Goal: Information Seeking & Learning: Learn about a topic

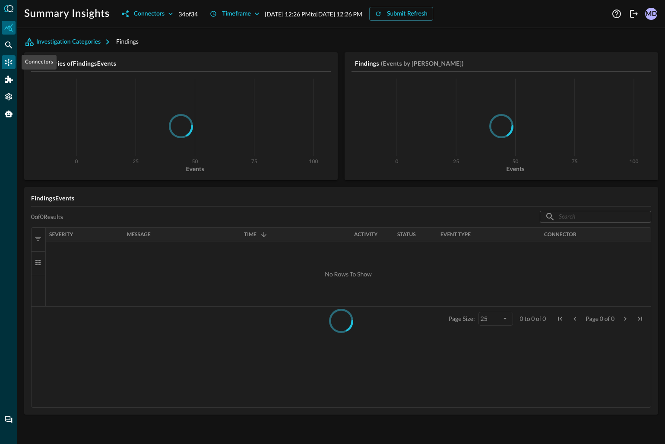
click at [8, 60] on icon "Connectors" at bounding box center [8, 62] width 9 height 9
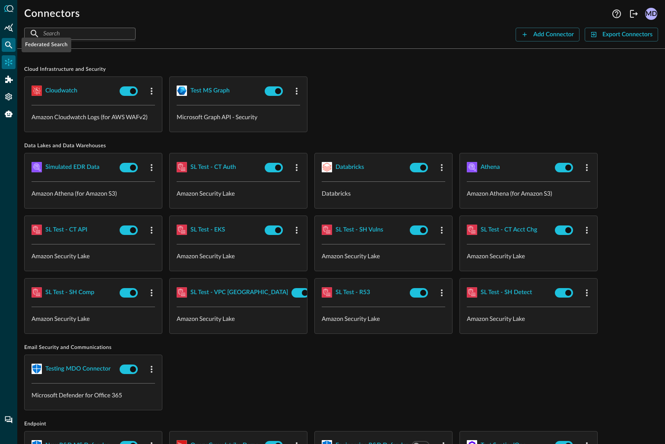
click at [10, 47] on icon "Federated Search" at bounding box center [8, 44] width 7 height 7
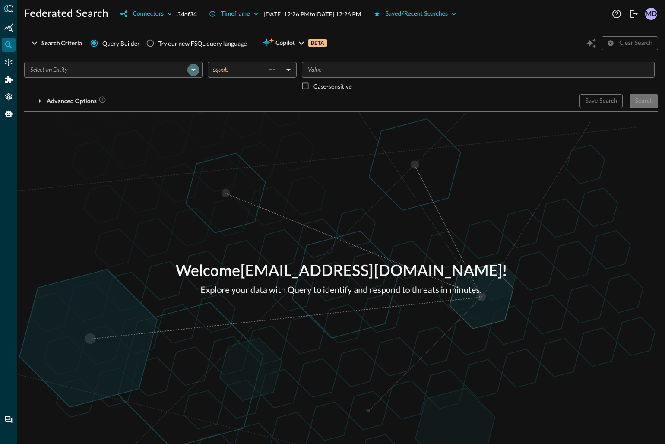
click at [193, 75] on icon "Open" at bounding box center [193, 70] width 10 height 10
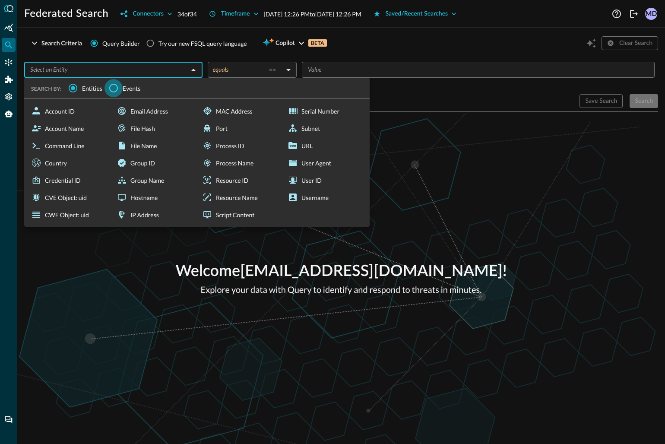
click at [117, 89] on input "Events" at bounding box center [114, 88] width 18 height 18
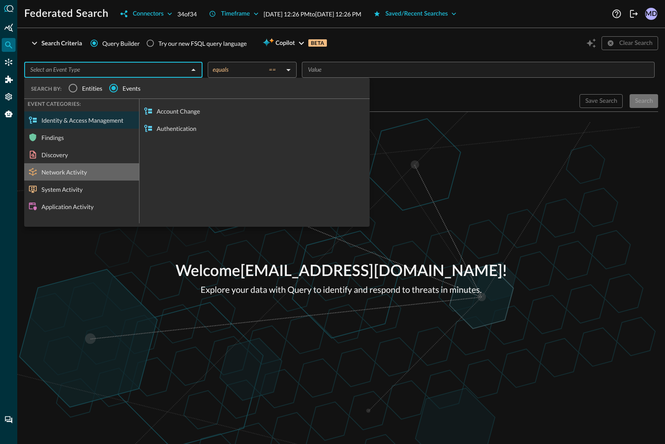
click at [71, 172] on div "Network Activity" at bounding box center [81, 171] width 115 height 17
click at [184, 69] on input "text" at bounding box center [106, 69] width 159 height 11
click at [80, 171] on div "Network Activity" at bounding box center [81, 171] width 115 height 17
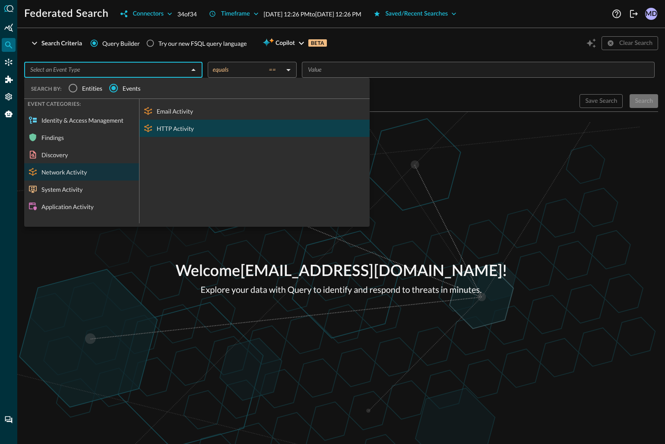
click at [162, 124] on div "HTTP Activity" at bounding box center [255, 128] width 230 height 17
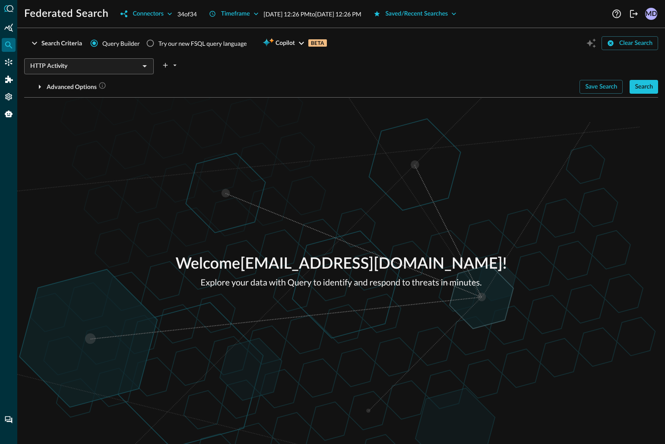
click at [286, 17] on p "[DATE] 12:26 PM to [DATE] 12:26 PM" at bounding box center [313, 14] width 98 height 9
click at [281, 15] on p "[DATE] 12:26 PM to [DATE] 12:26 PM" at bounding box center [313, 14] width 98 height 9
click at [258, 13] on icon "button" at bounding box center [256, 14] width 4 height 3
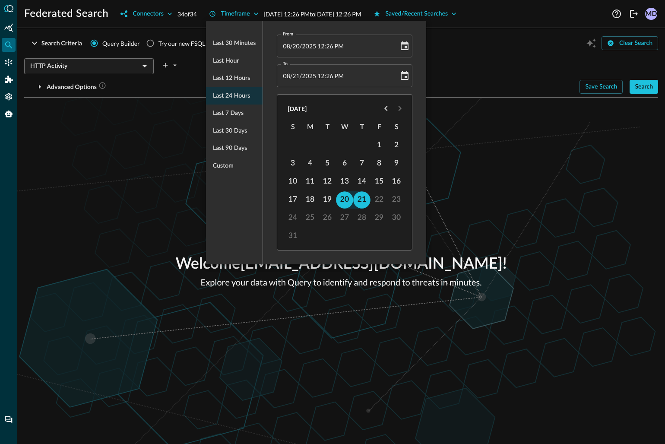
drag, startPoint x: 443, startPoint y: 117, endPoint x: 433, endPoint y: 128, distance: 14.7
click at [445, 117] on div at bounding box center [332, 222] width 665 height 444
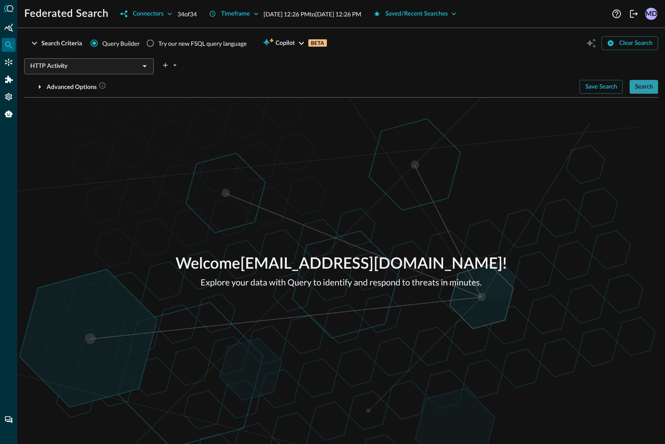
click at [644, 89] on div "Search" at bounding box center [644, 87] width 18 height 11
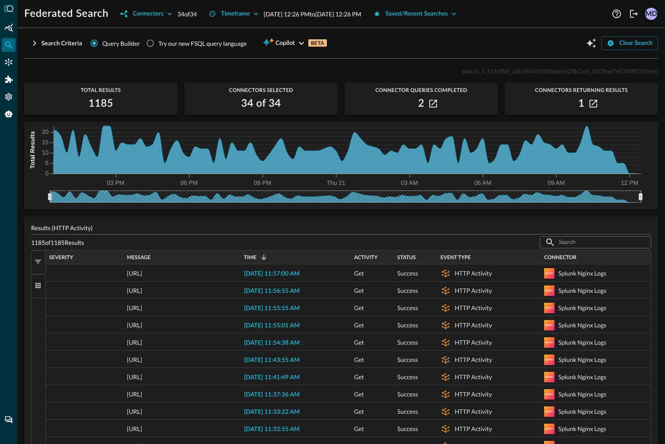
click at [35, 261] on span "button" at bounding box center [38, 262] width 8 height 8
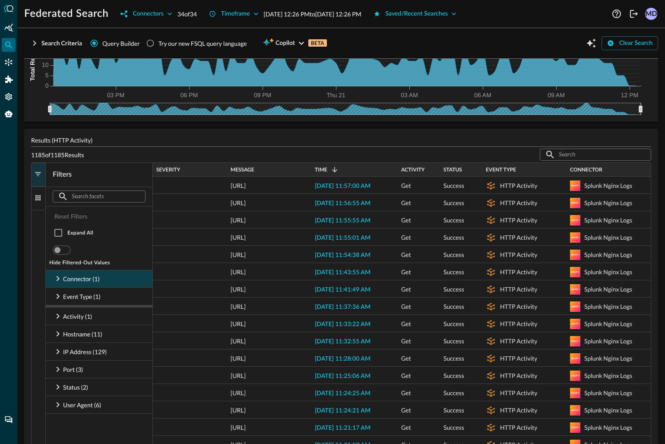
scroll to position [87, 0]
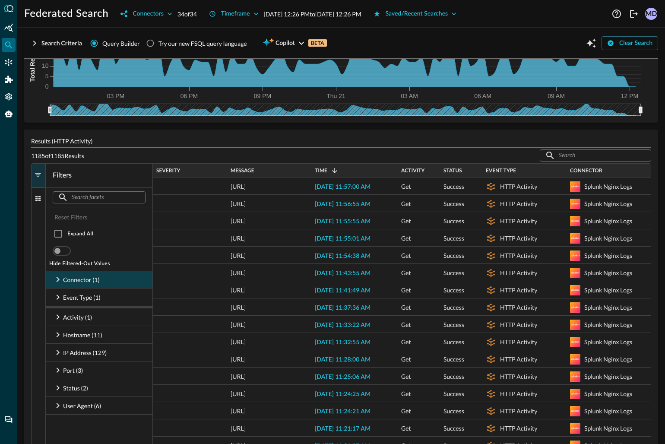
click at [56, 283] on icon at bounding box center [58, 279] width 10 height 10
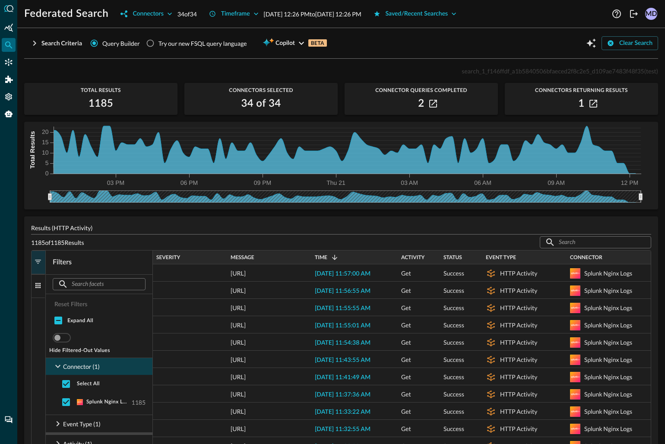
scroll to position [1, 0]
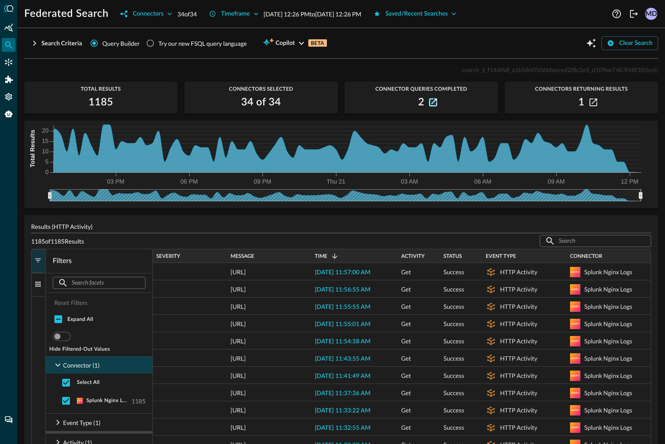
click at [434, 101] on icon "button" at bounding box center [433, 103] width 8 height 8
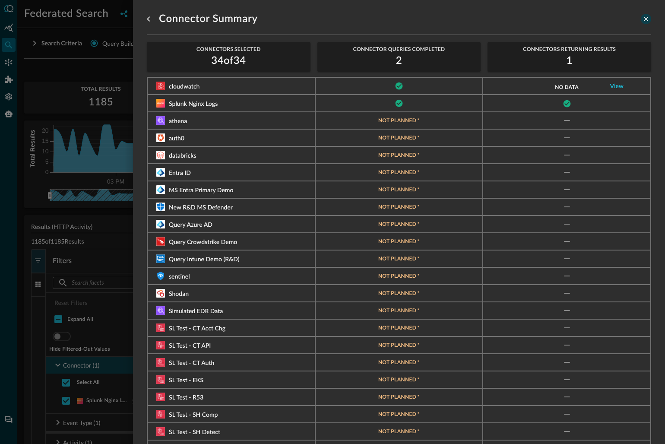
click at [644, 16] on icon "close-drawer" at bounding box center [646, 19] width 8 height 8
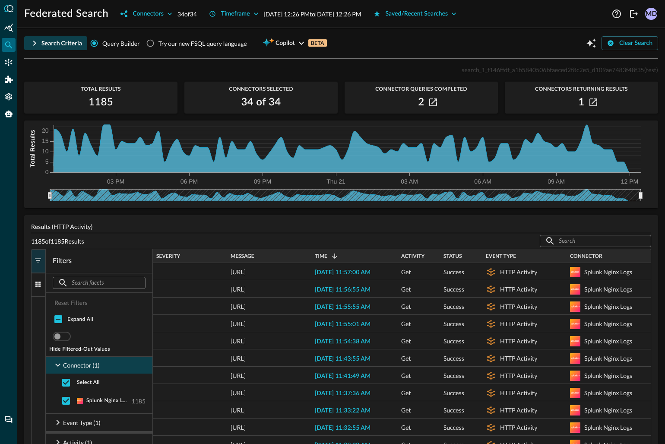
click at [34, 44] on icon "button" at bounding box center [34, 43] width 10 height 10
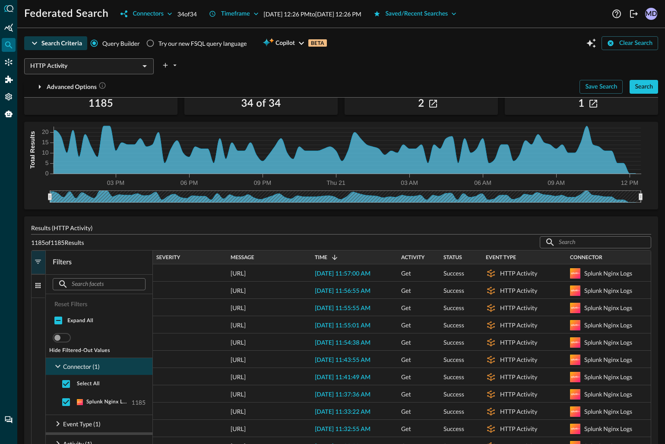
scroll to position [40, 0]
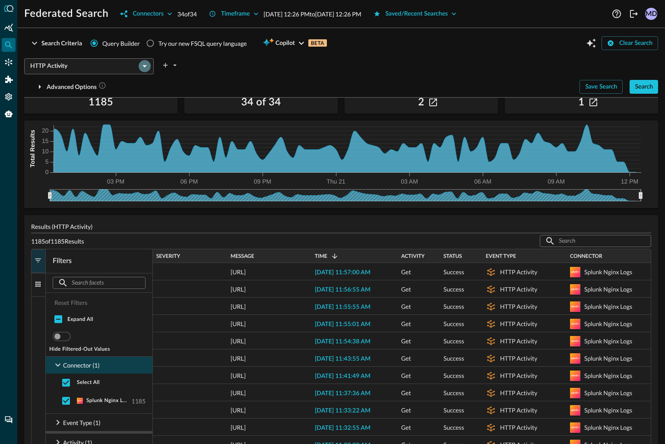
click at [145, 65] on icon "Open" at bounding box center [145, 66] width 10 height 10
click at [143, 63] on icon "Open" at bounding box center [145, 66] width 10 height 10
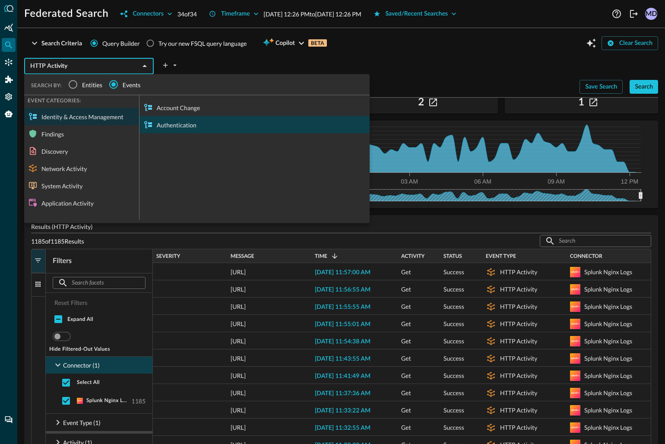
click at [192, 122] on div "Authentication" at bounding box center [255, 124] width 230 height 17
type input "Authentication"
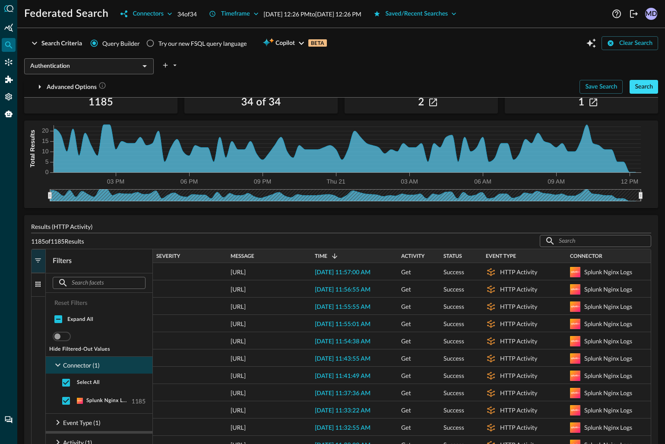
click at [642, 86] on div "Search" at bounding box center [644, 87] width 18 height 11
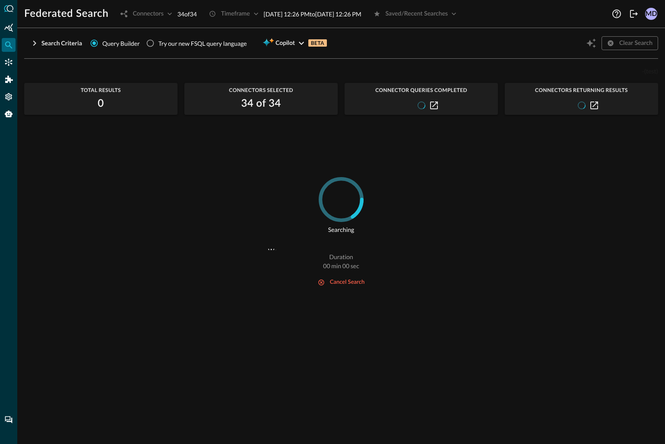
scroll to position [0, 0]
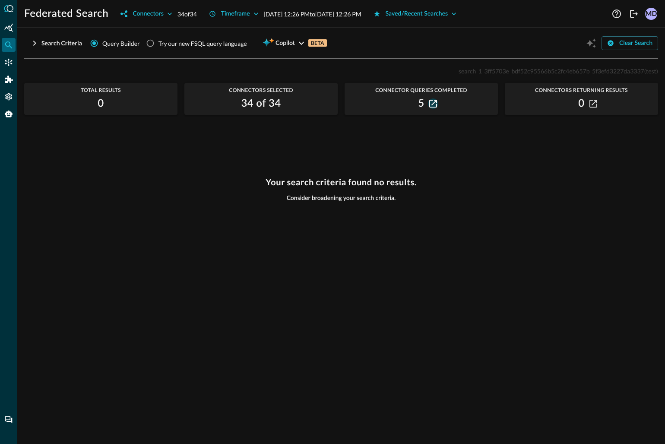
click at [431, 103] on icon "button" at bounding box center [433, 104] width 8 height 8
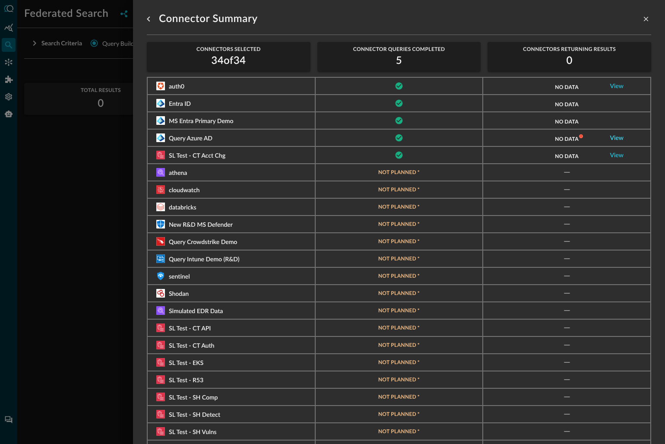
click at [618, 137] on link "View" at bounding box center [617, 138] width 14 height 6
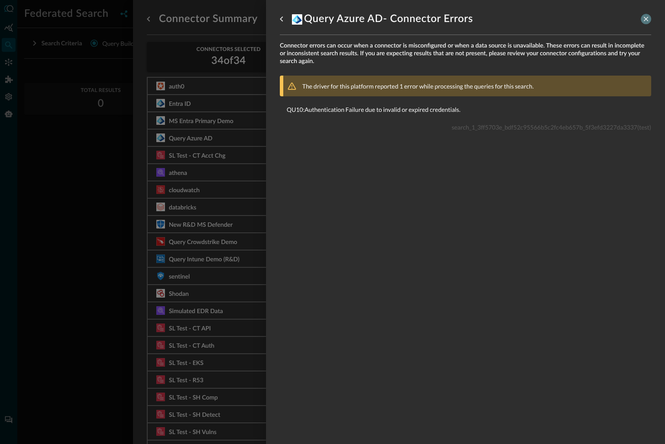
click at [646, 16] on icon "close-drawer" at bounding box center [646, 19] width 8 height 8
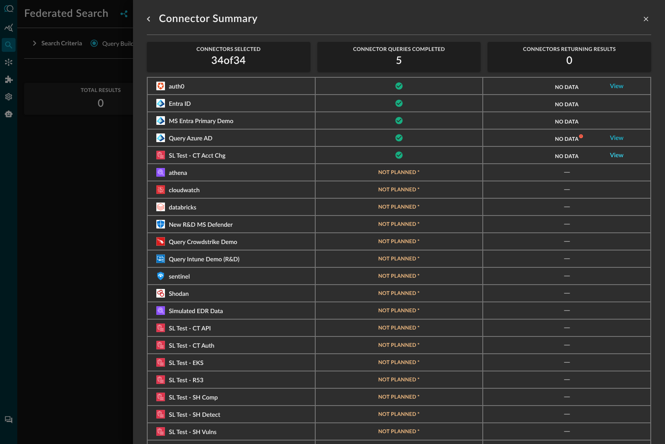
click at [618, 156] on link "View" at bounding box center [617, 156] width 14 height 6
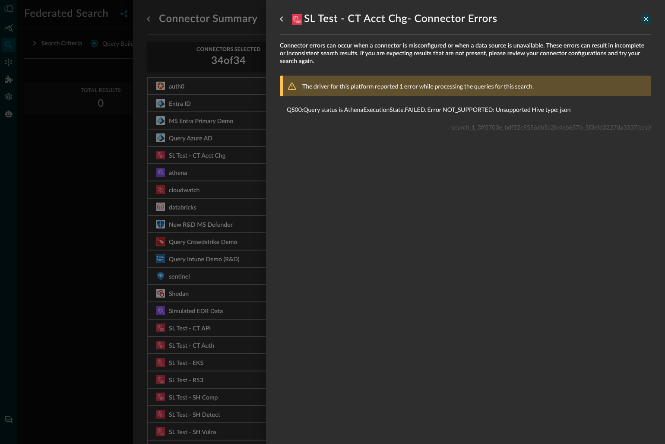
click at [645, 18] on icon "close-drawer" at bounding box center [646, 19] width 5 height 5
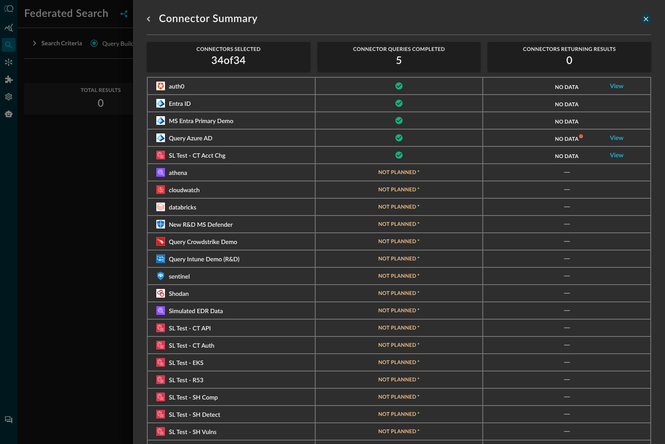
click at [644, 17] on icon "close-drawer" at bounding box center [646, 19] width 5 height 5
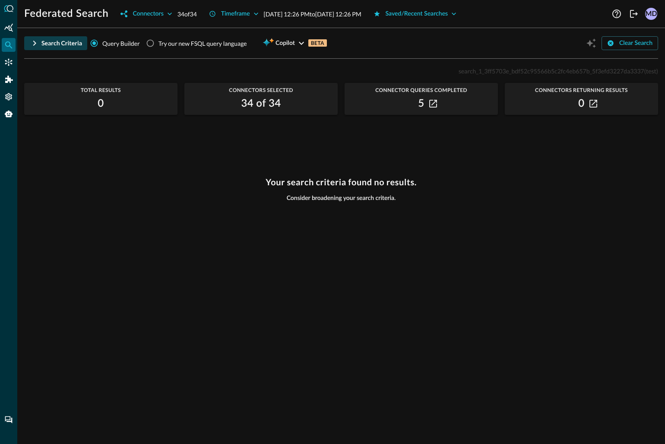
click at [33, 43] on icon "button" at bounding box center [34, 43] width 10 height 10
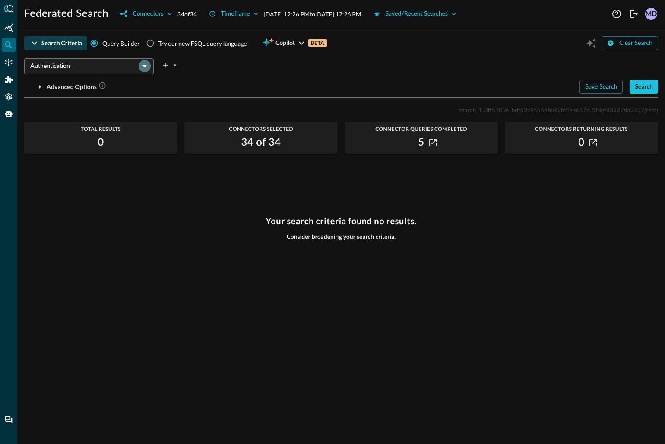
click at [145, 67] on icon "Open" at bounding box center [145, 66] width 10 height 10
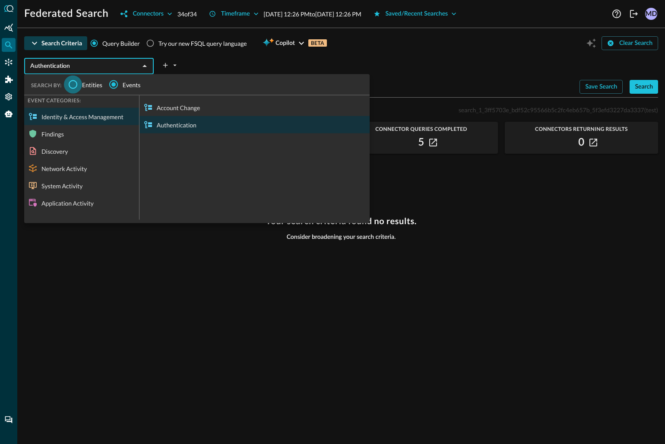
click at [75, 82] on input "Entities" at bounding box center [73, 85] width 18 height 18
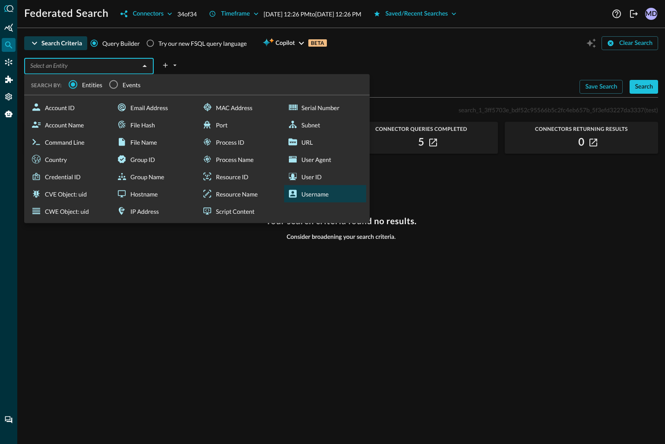
click at [311, 191] on div "Username" at bounding box center [325, 193] width 82 height 17
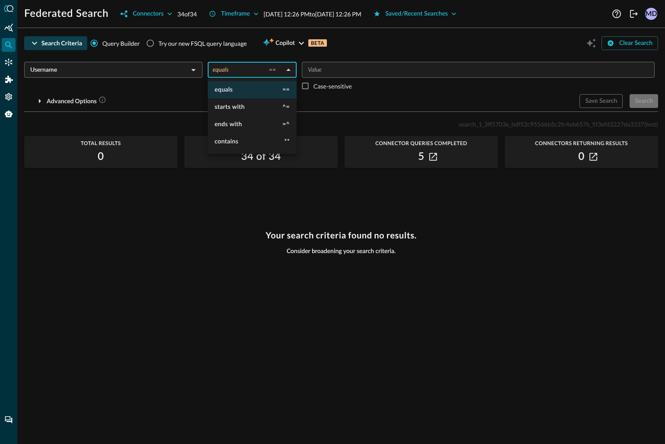
click at [290, 71] on body "Federated Search Connectors 34 of 34 Timeframe [DATE] 12:26 PM to [DATE] 12:26 …" at bounding box center [332, 222] width 665 height 444
click at [252, 138] on li "contains **" at bounding box center [252, 141] width 89 height 17
type input "contains"
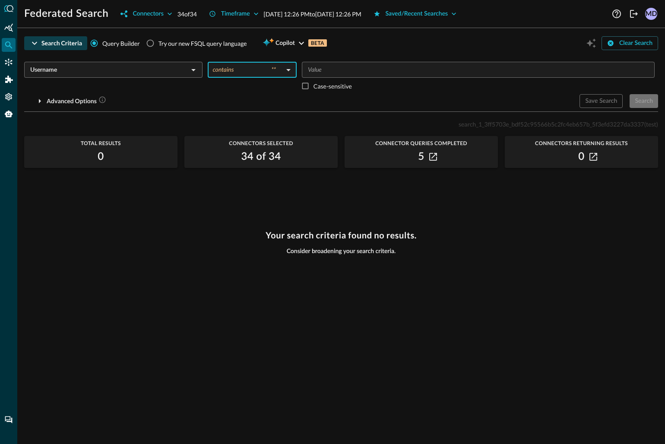
click at [329, 69] on input "Value" at bounding box center [478, 69] width 347 height 11
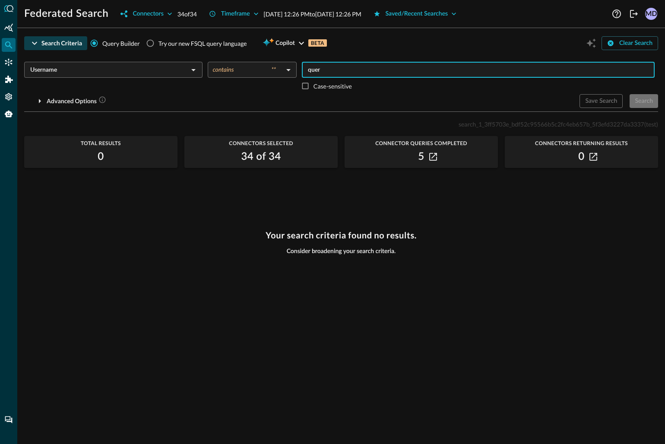
type input "query"
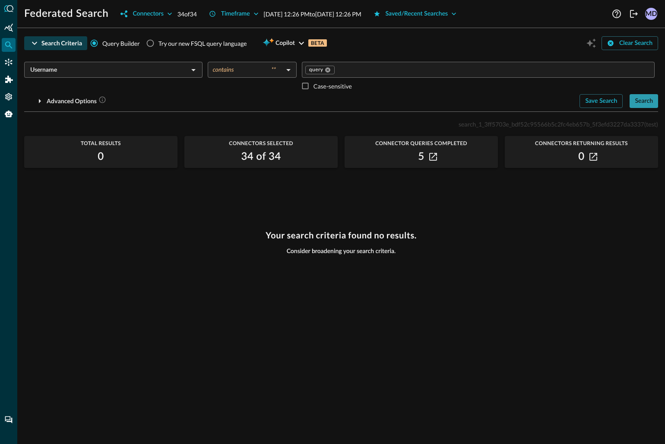
click at [641, 103] on div "Search" at bounding box center [644, 101] width 18 height 11
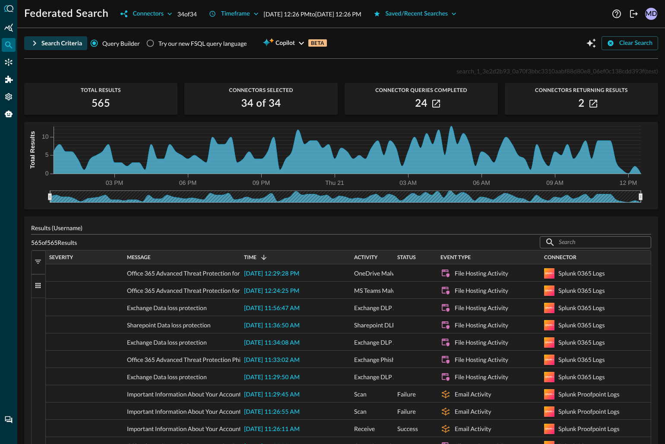
click at [38, 260] on span "button" at bounding box center [38, 262] width 8 height 8
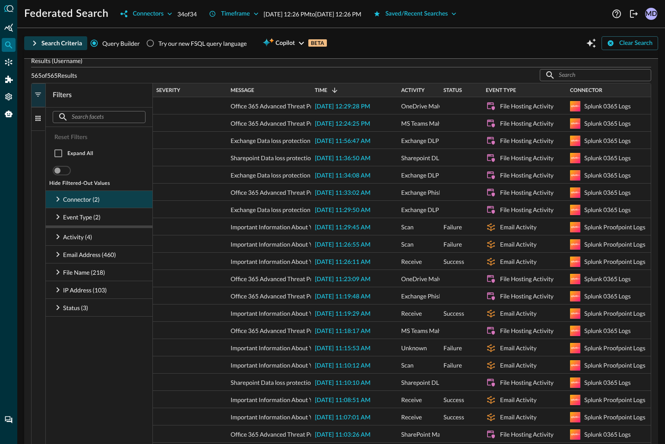
scroll to position [165, 0]
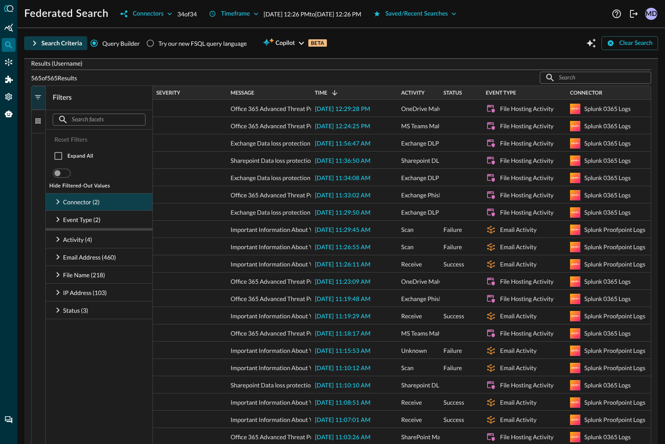
click at [60, 203] on icon at bounding box center [58, 202] width 10 height 10
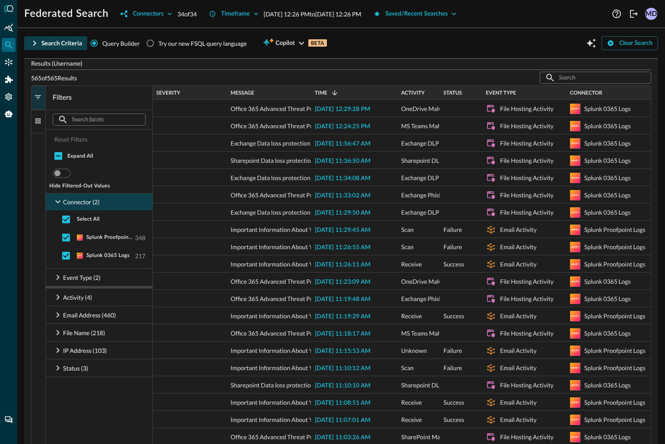
click at [61, 202] on icon at bounding box center [58, 202] width 10 height 10
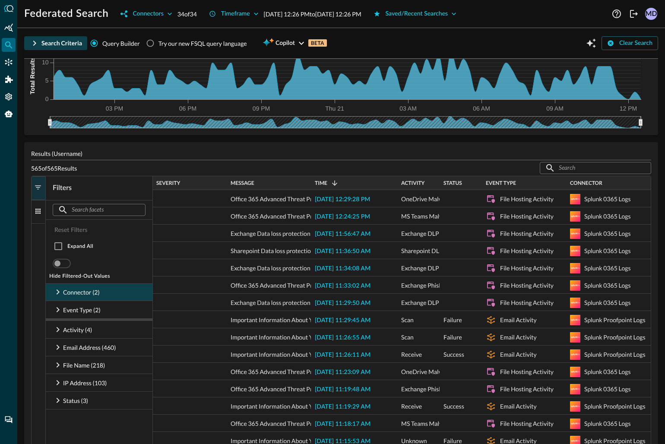
scroll to position [0, 0]
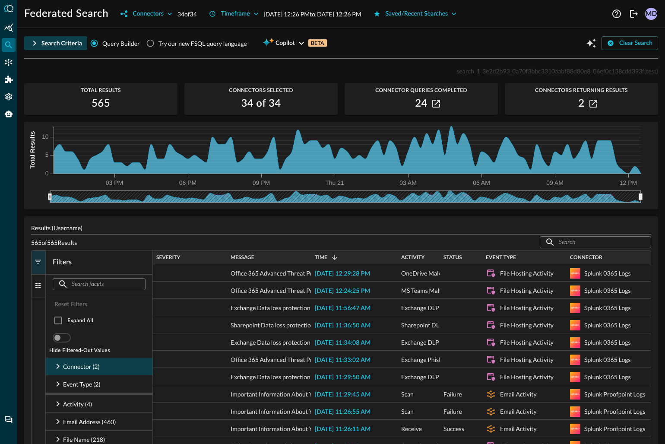
click at [35, 41] on icon "button" at bounding box center [34, 43] width 10 height 10
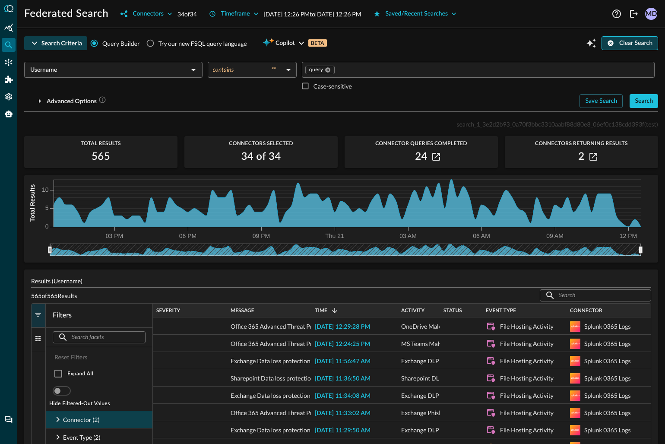
click at [623, 42] on div "Clear Search" at bounding box center [636, 43] width 33 height 11
type input "equals"
click at [192, 73] on icon "Open" at bounding box center [193, 70] width 10 height 10
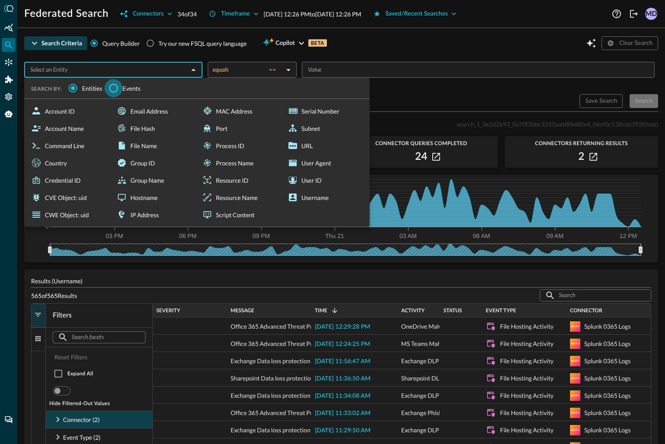
click at [114, 86] on input "Events" at bounding box center [114, 88] width 18 height 18
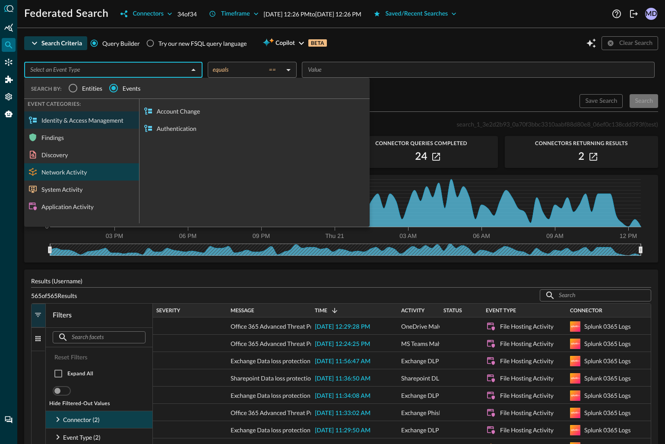
click at [78, 175] on div "Network Activity" at bounding box center [81, 171] width 115 height 17
click at [381, 42] on div "Search Criteria Query Builder Try our new FSQL query language Copilot BETA Clea…" at bounding box center [341, 43] width 634 height 16
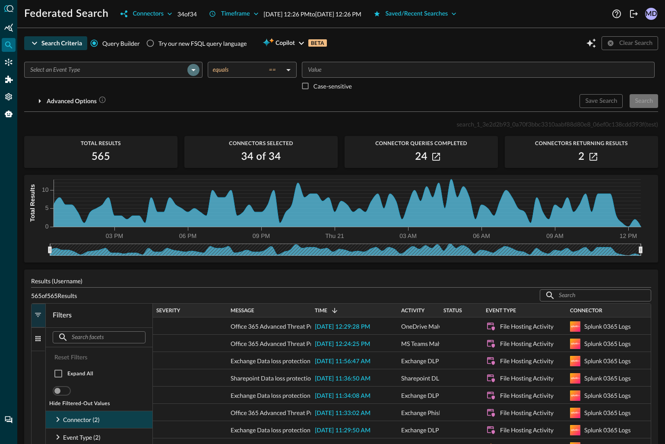
click at [191, 70] on icon "Open" at bounding box center [193, 70] width 10 height 10
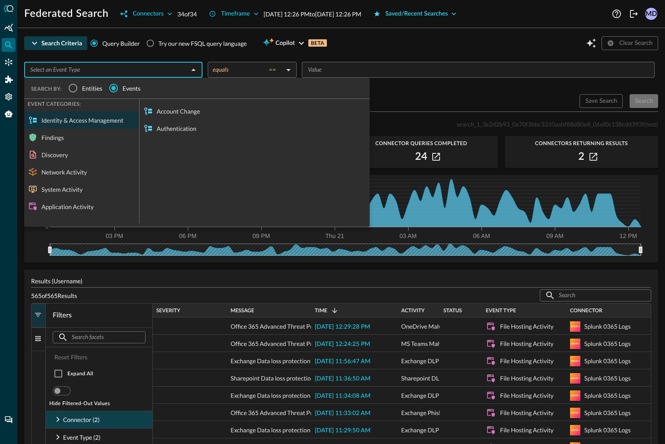
click at [445, 12] on div "Saved/Recent Searches" at bounding box center [417, 14] width 63 height 11
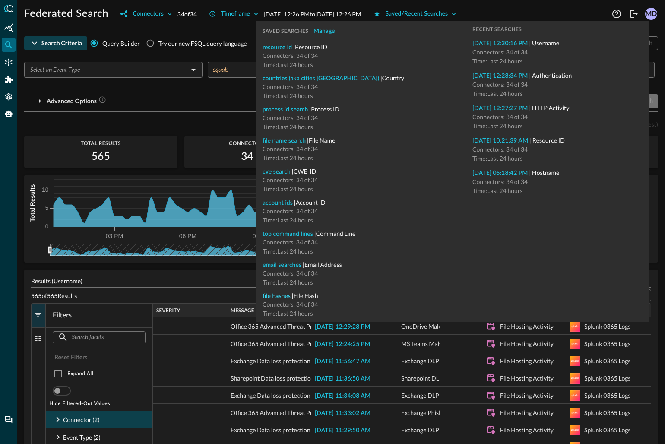
type input "File Hash"
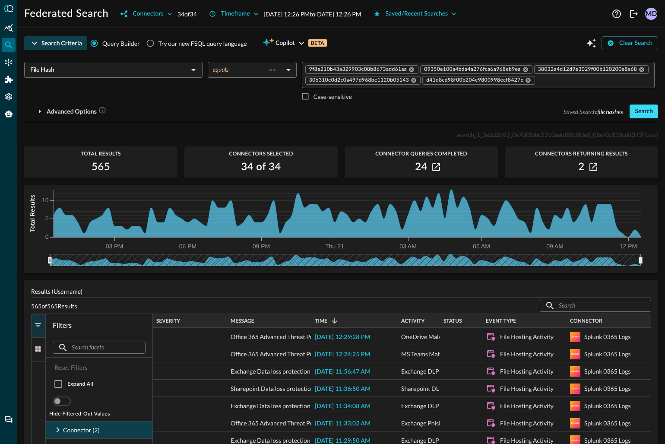
click at [646, 113] on div "Search" at bounding box center [644, 111] width 18 height 11
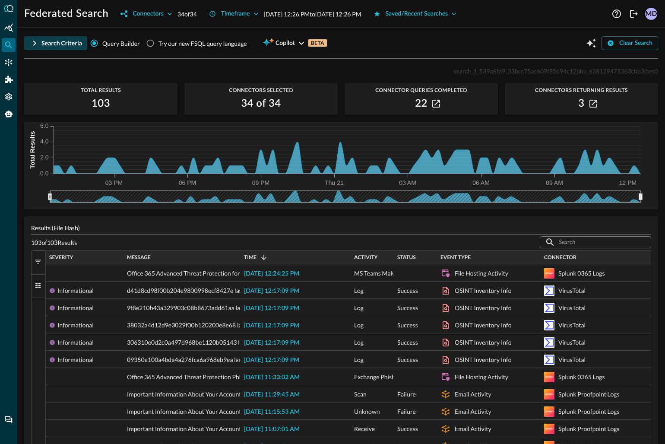
click at [37, 263] on span "button" at bounding box center [38, 262] width 8 height 8
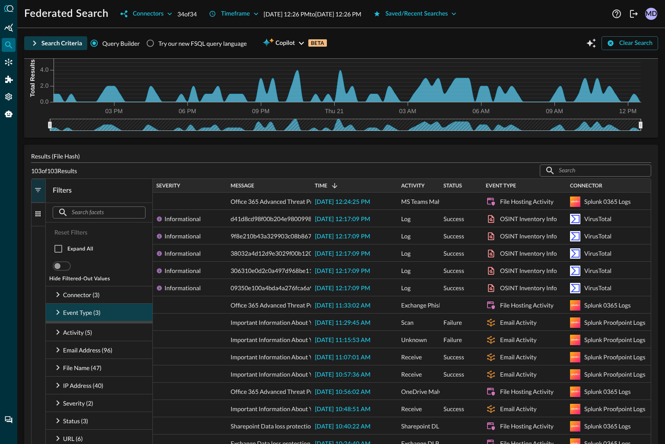
scroll to position [74, 0]
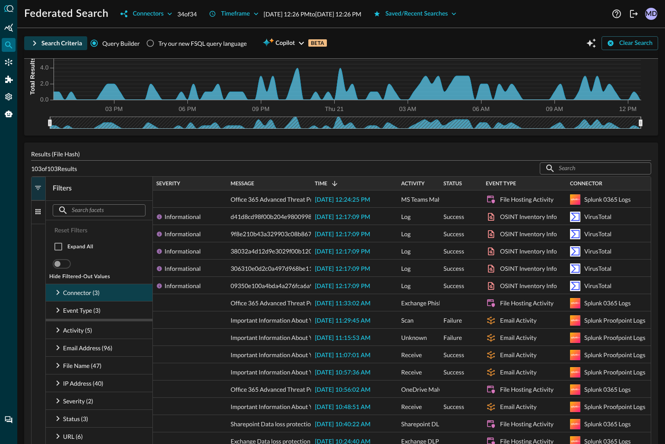
click at [60, 290] on icon at bounding box center [58, 292] width 10 height 10
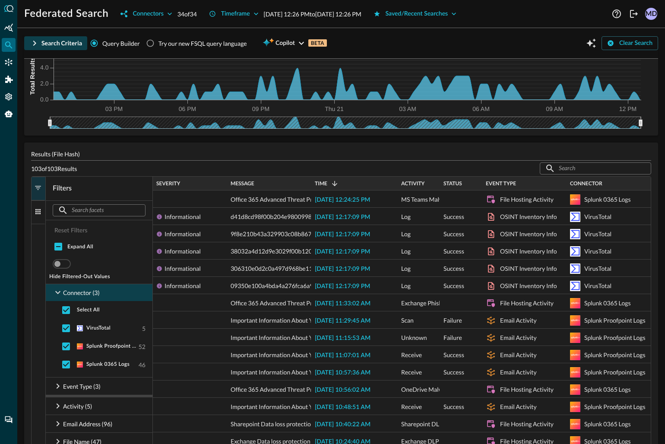
click at [55, 293] on icon at bounding box center [58, 292] width 10 height 10
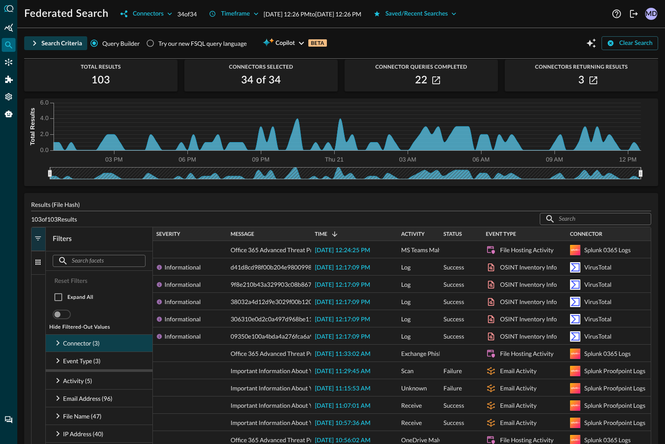
scroll to position [0, 0]
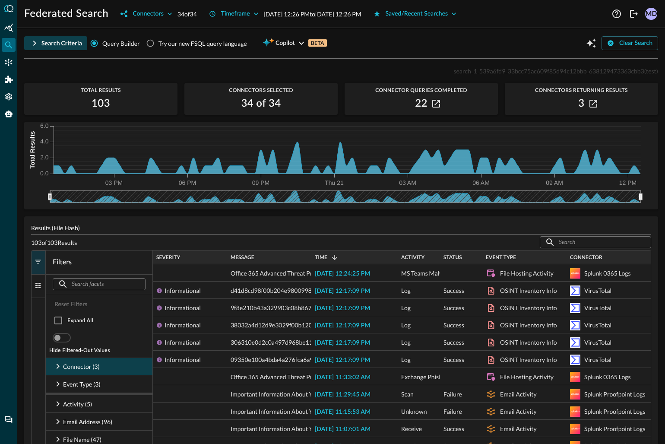
click at [34, 42] on icon "button" at bounding box center [34, 43] width 10 height 10
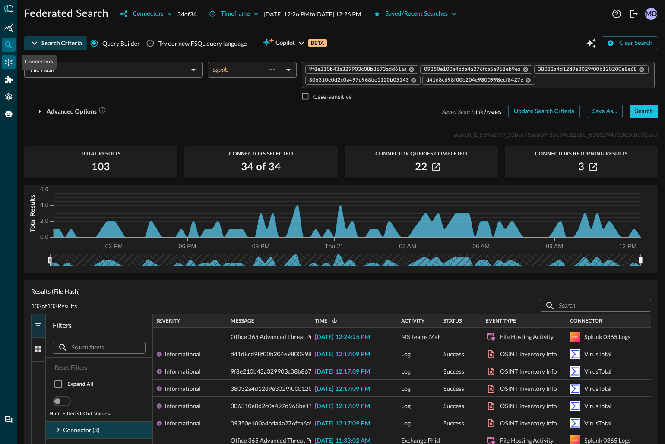
click at [10, 66] on icon "Connectors" at bounding box center [8, 62] width 9 height 9
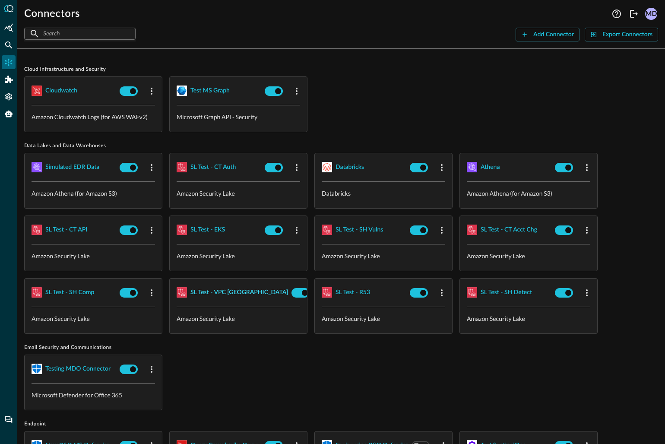
click at [224, 291] on div "SL Test - VPC [GEOGRAPHIC_DATA]" at bounding box center [240, 292] width 98 height 11
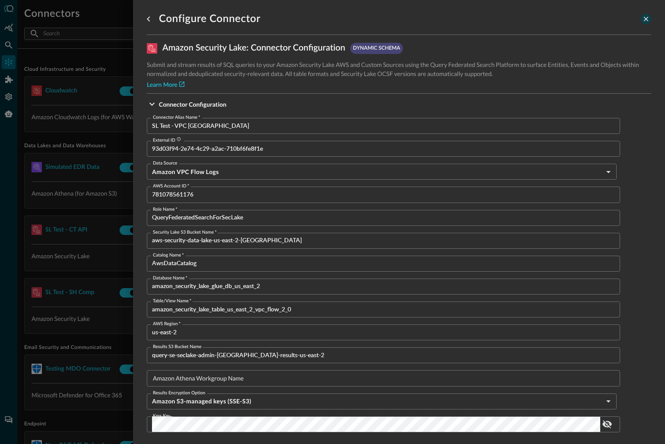
click at [645, 20] on icon "close-drawer" at bounding box center [646, 19] width 5 height 5
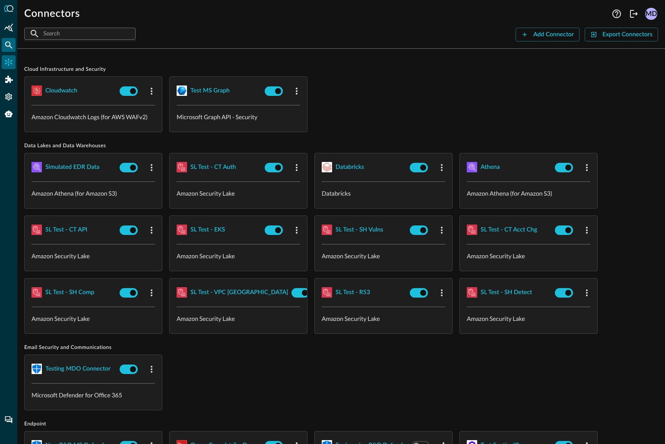
click at [5, 45] on icon "Federated Search" at bounding box center [8, 44] width 7 height 7
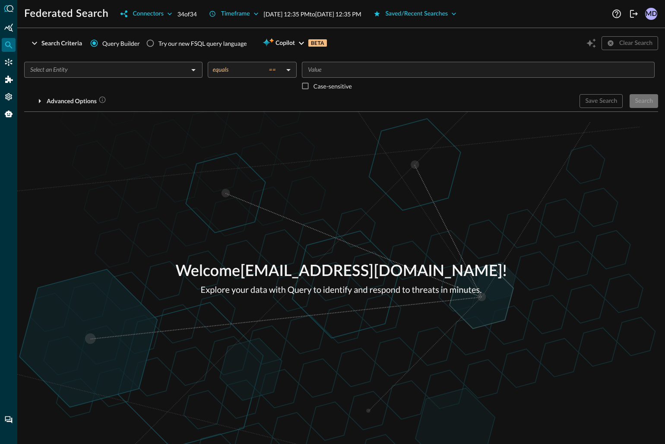
click at [73, 71] on input "text" at bounding box center [106, 69] width 159 height 11
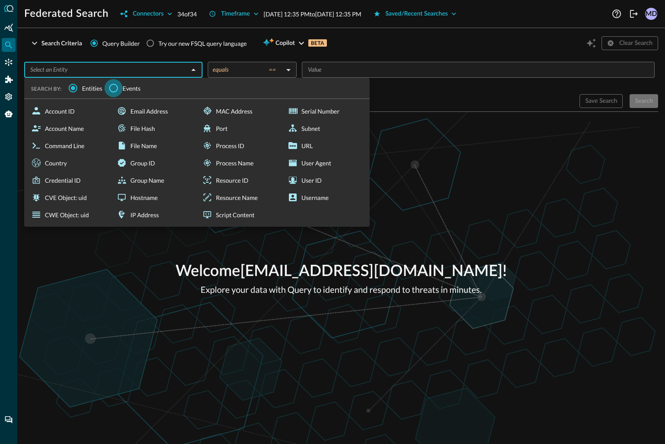
click at [115, 87] on input "Events" at bounding box center [114, 88] width 18 height 18
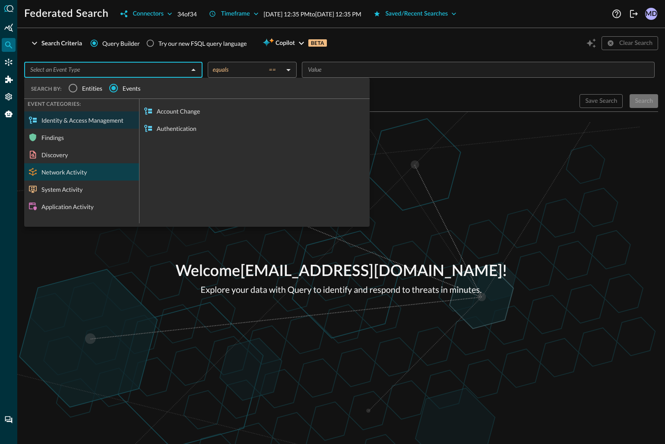
click at [63, 173] on div "Network Activity" at bounding box center [81, 171] width 115 height 17
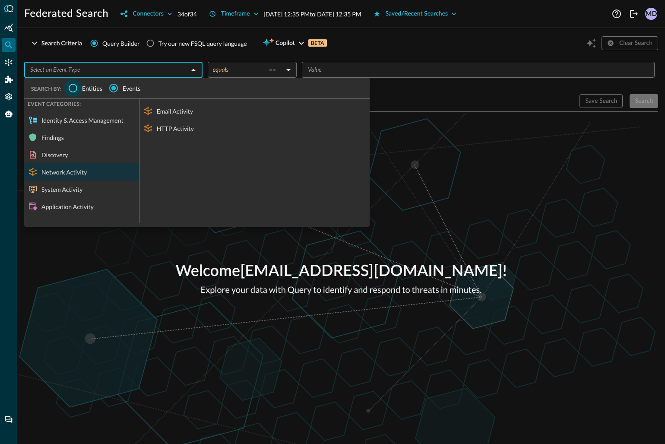
click at [73, 91] on input "Entities" at bounding box center [73, 88] width 18 height 18
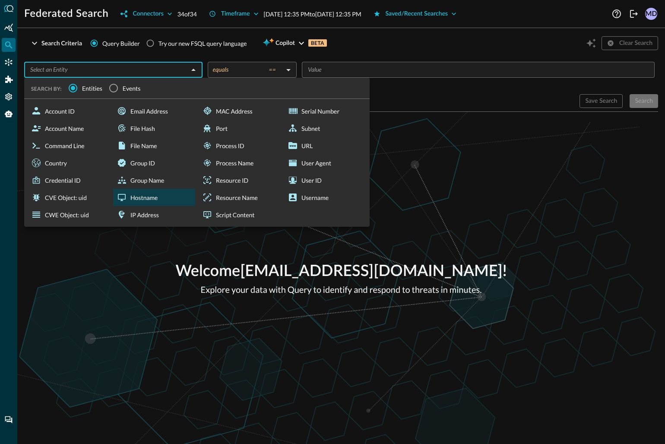
click at [176, 195] on div "Hostname" at bounding box center [154, 197] width 82 height 17
type input "Hostname"
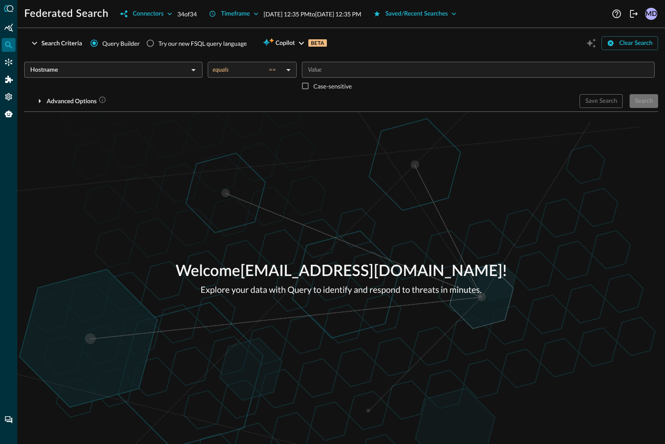
click at [328, 69] on input "Value" at bounding box center [478, 69] width 347 height 11
click at [647, 105] on div "Search" at bounding box center [644, 101] width 18 height 11
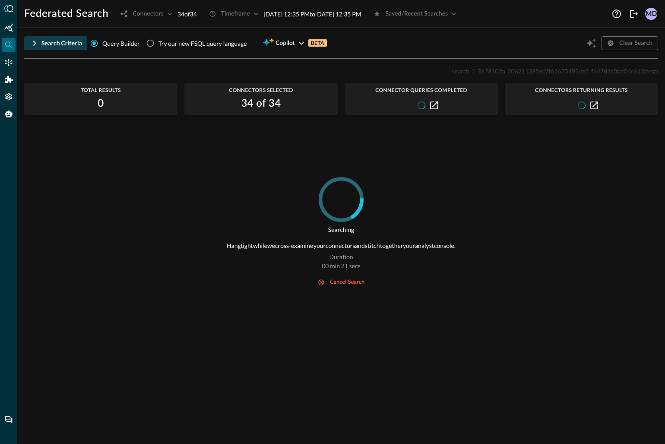
click at [32, 42] on icon "button" at bounding box center [34, 43] width 10 height 10
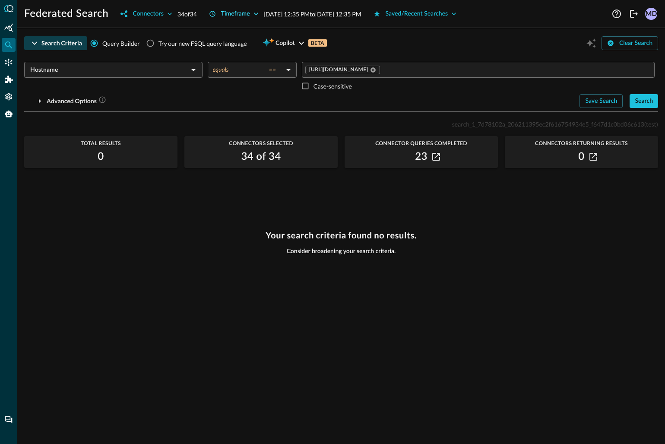
click at [259, 13] on icon "button" at bounding box center [256, 14] width 9 height 9
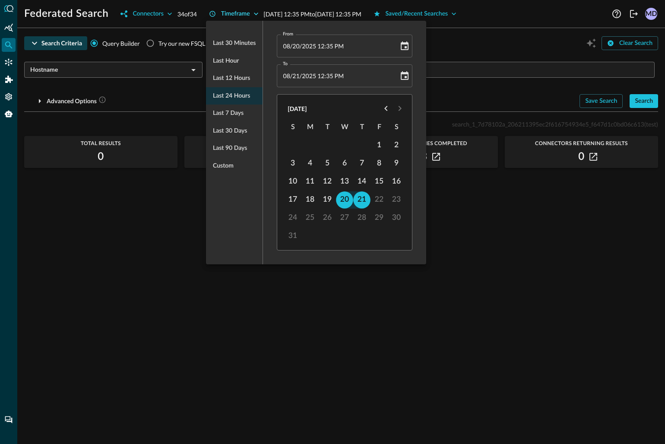
click at [259, 13] on div at bounding box center [332, 222] width 665 height 444
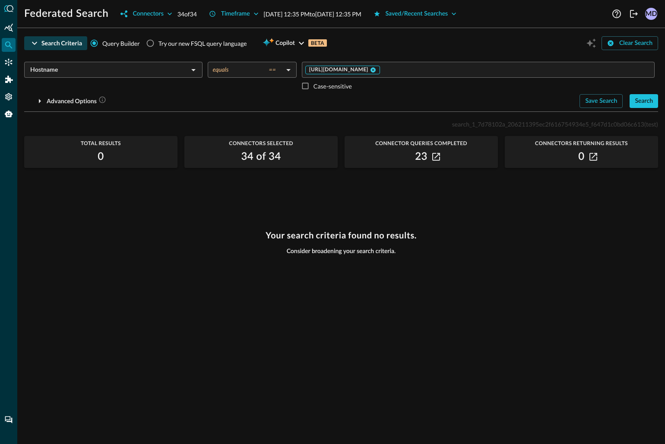
click at [376, 70] on icon at bounding box center [373, 70] width 6 height 6
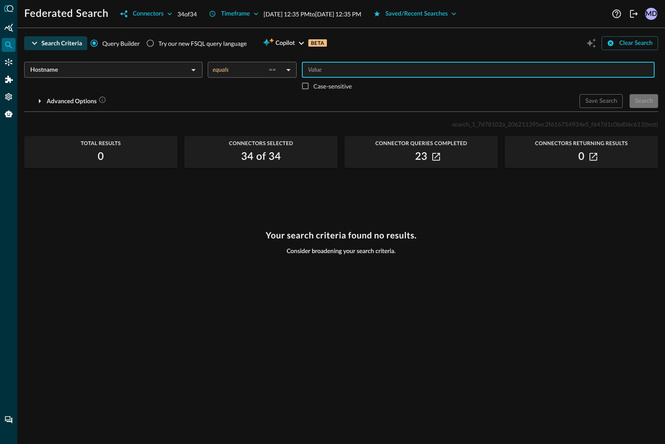
click at [398, 71] on input "Value" at bounding box center [478, 69] width 347 height 11
type input "[DOMAIN_NAME]"
click at [288, 67] on body "Federated Search Connectors 34 of 34 Timeframe [DATE] 12:35 PM to [DATE] 12:35 …" at bounding box center [332, 222] width 665 height 444
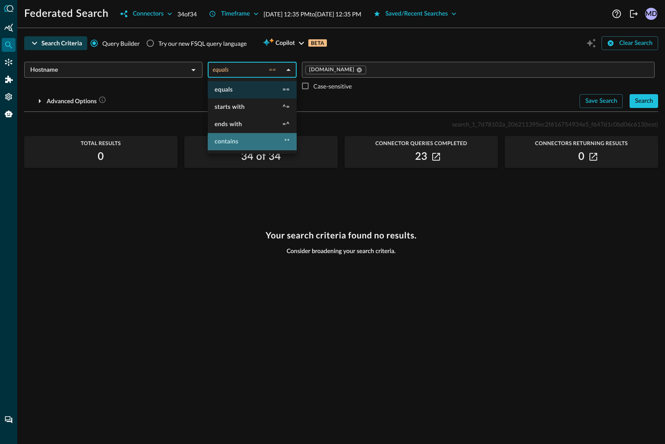
click at [233, 144] on span "contains" at bounding box center [227, 142] width 24 height 6
type input "contains"
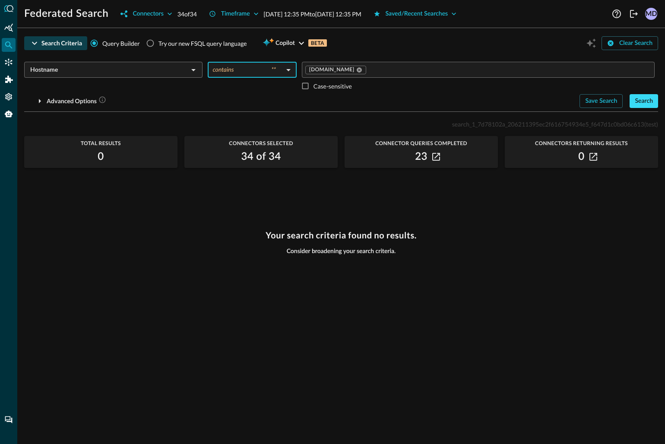
click at [645, 104] on div "Search" at bounding box center [644, 101] width 18 height 11
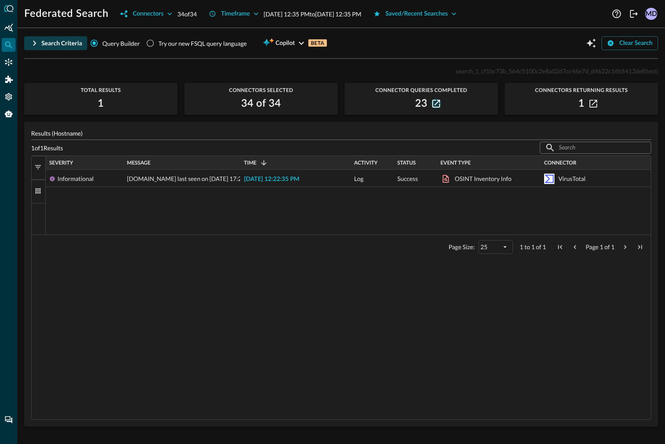
click at [435, 102] on icon "button" at bounding box center [436, 104] width 8 height 8
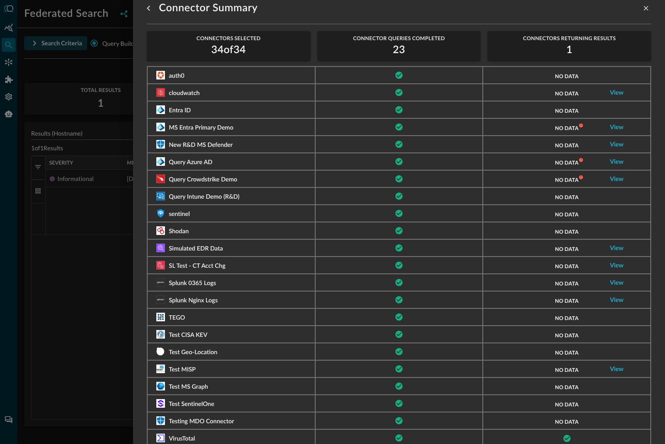
scroll to position [9, 0]
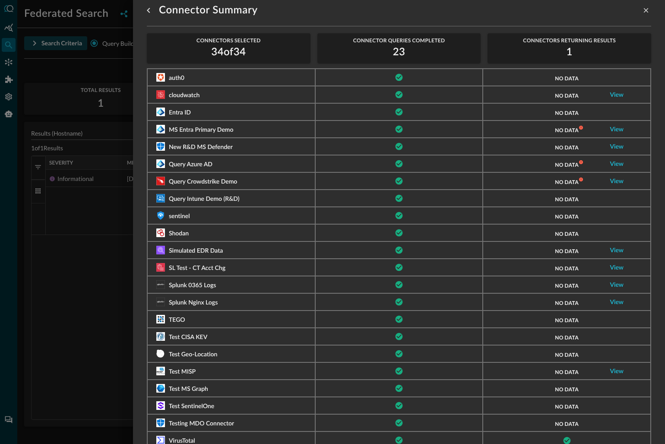
click at [116, 272] on div at bounding box center [332, 222] width 665 height 444
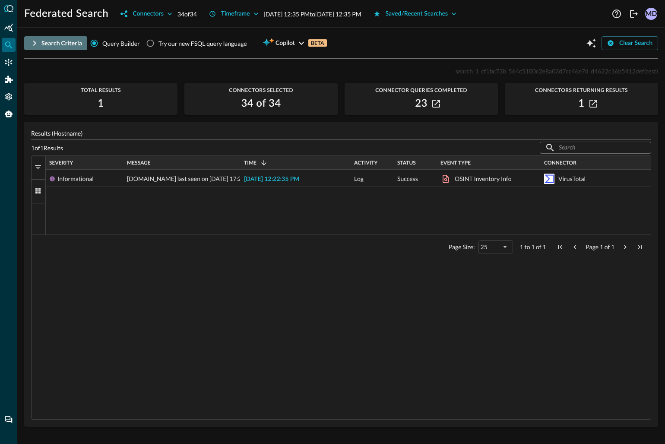
click at [35, 44] on icon "button" at bounding box center [34, 43] width 3 height 5
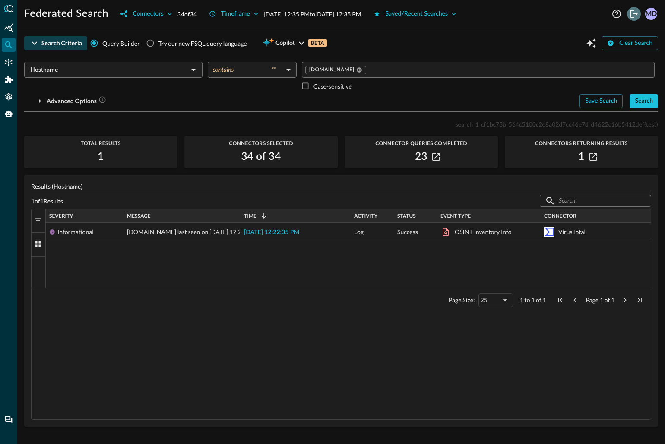
click at [631, 11] on icon "Logout" at bounding box center [634, 14] width 8 height 8
